Goal: Task Accomplishment & Management: Use online tool/utility

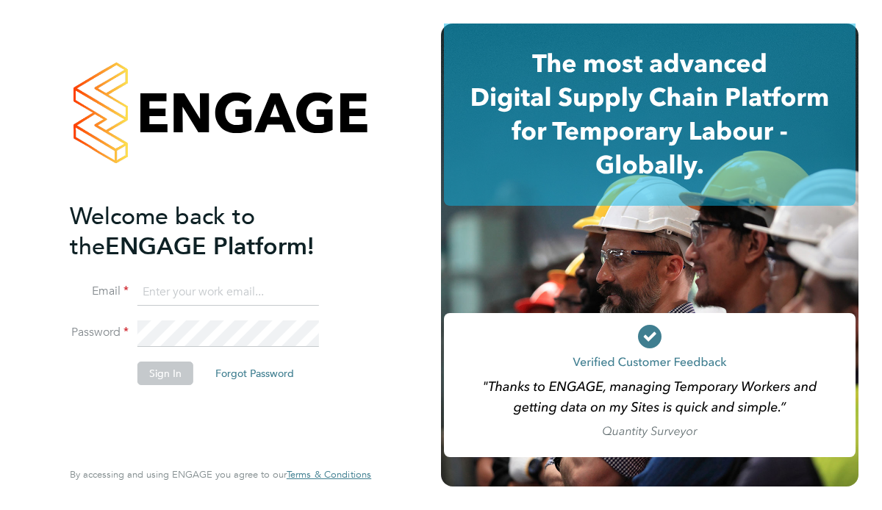
type input "[EMAIL_ADDRESS][PERSON_NAME][DOMAIN_NAME]"
click at [160, 372] on button "Sign In" at bounding box center [165, 373] width 56 height 24
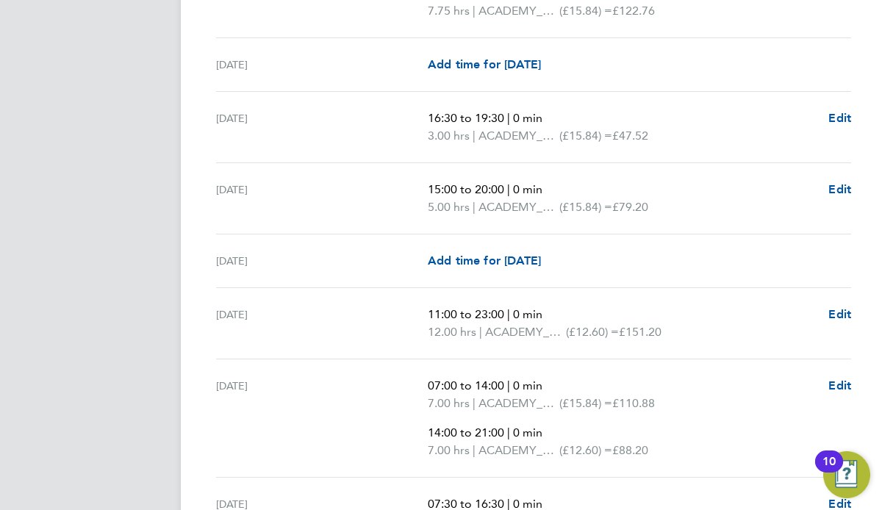
scroll to position [2471, 0]
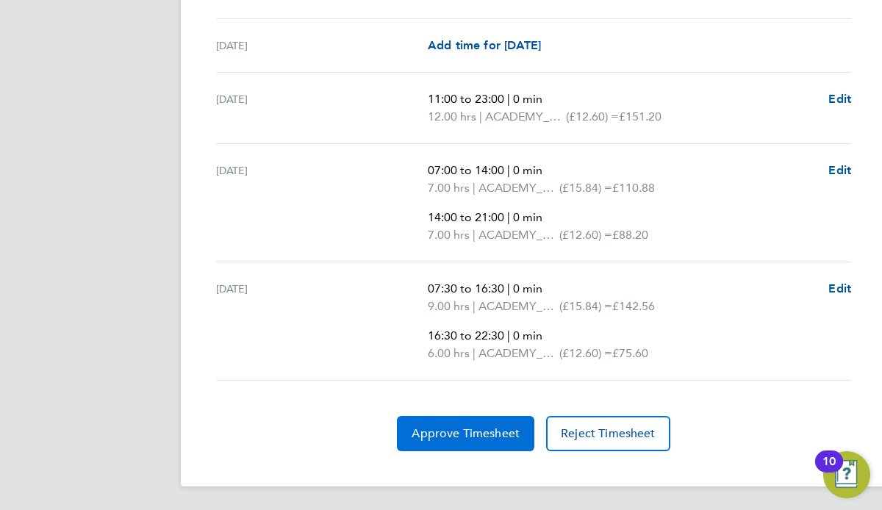
click at [472, 444] on button "Approve Timesheet" at bounding box center [465, 433] width 137 height 35
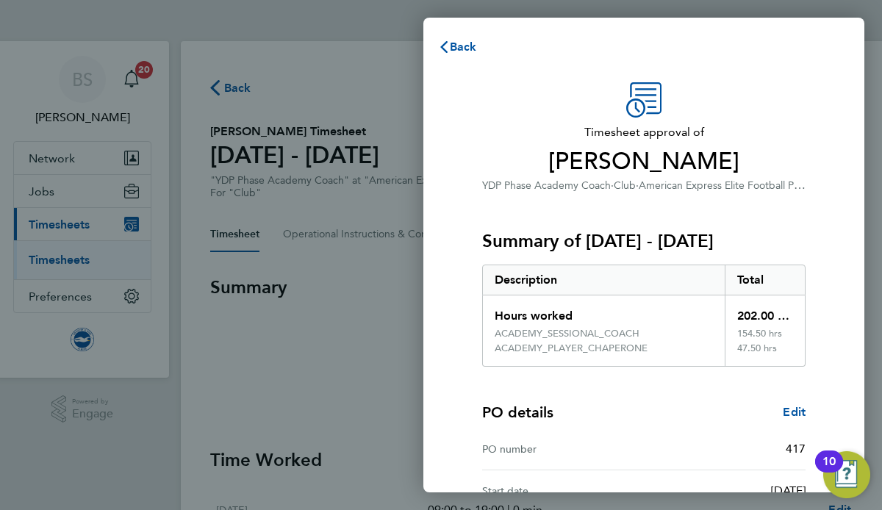
scroll to position [167, 0]
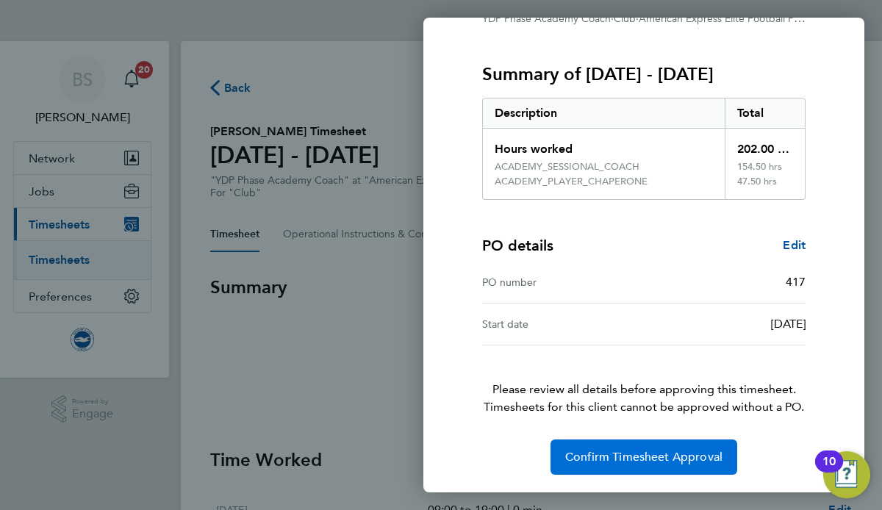
click at [580, 460] on span "Confirm Timesheet Approval" at bounding box center [643, 457] width 157 height 15
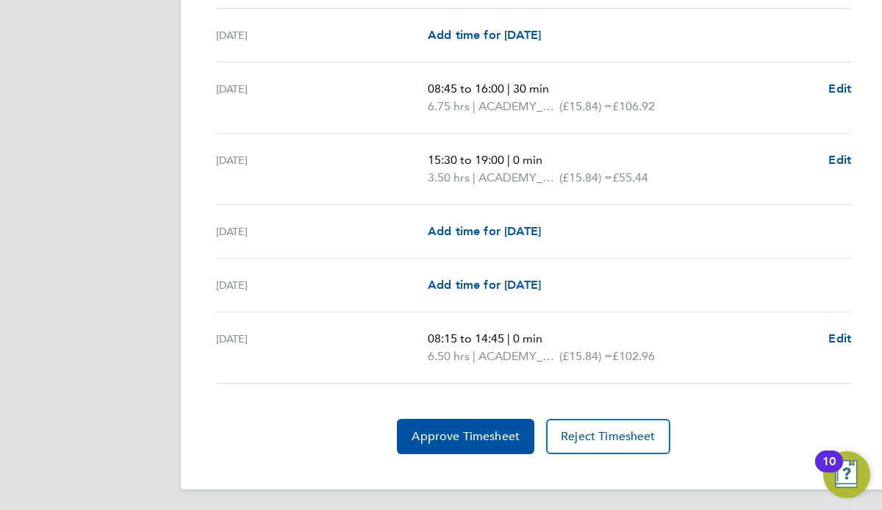
scroll to position [2050, 0]
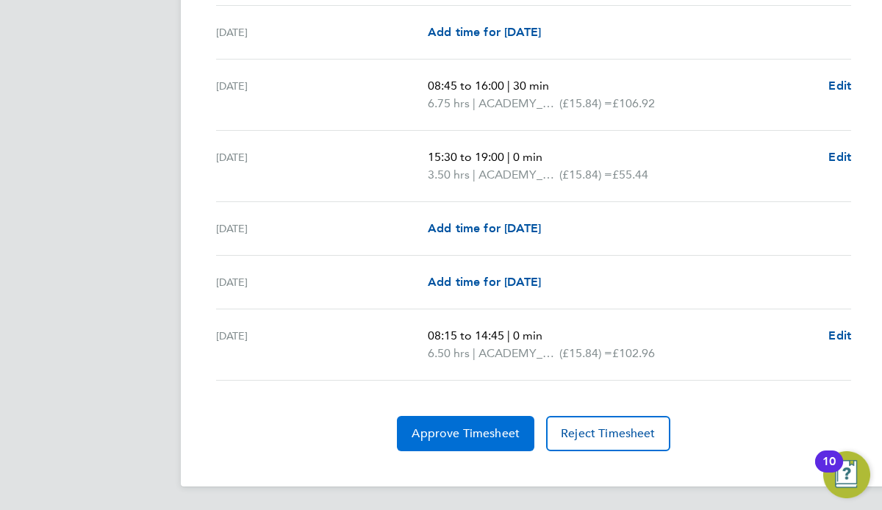
click at [461, 436] on span "Approve Timesheet" at bounding box center [465, 433] width 108 height 15
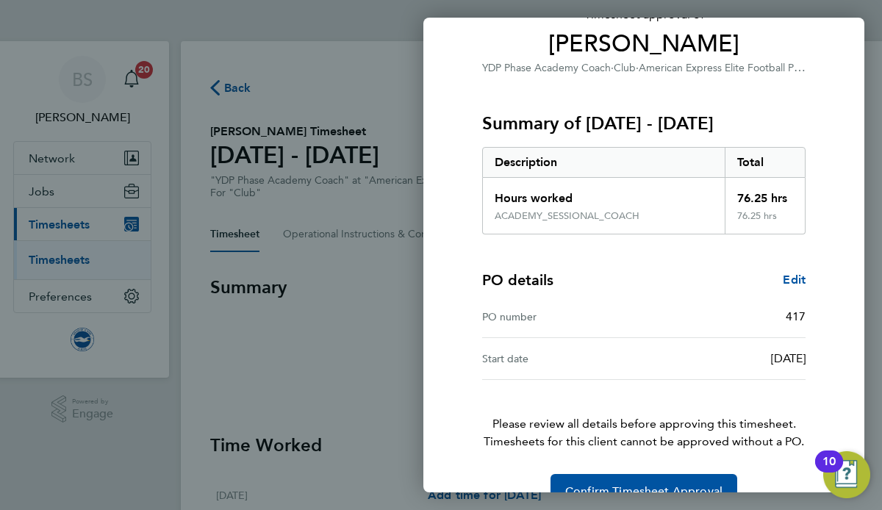
scroll to position [152, 0]
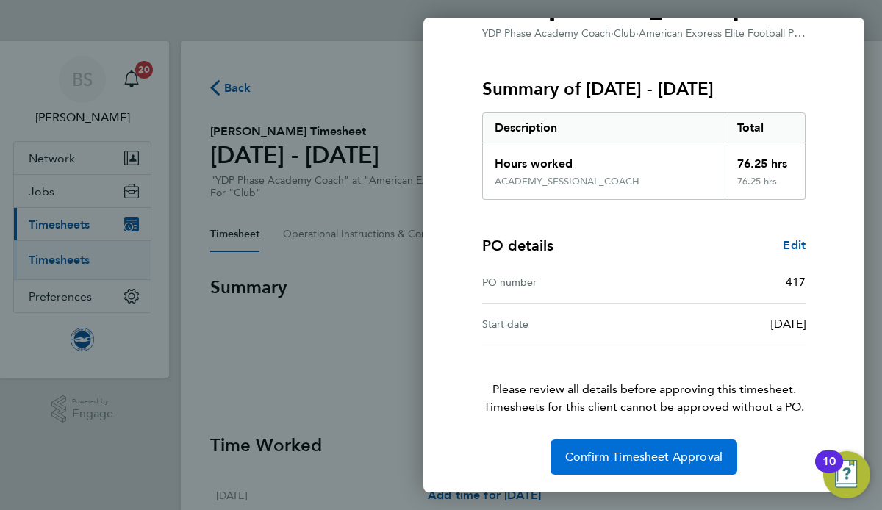
click at [643, 463] on span "Confirm Timesheet Approval" at bounding box center [643, 457] width 157 height 15
